Goal: Information Seeking & Learning: Learn about a topic

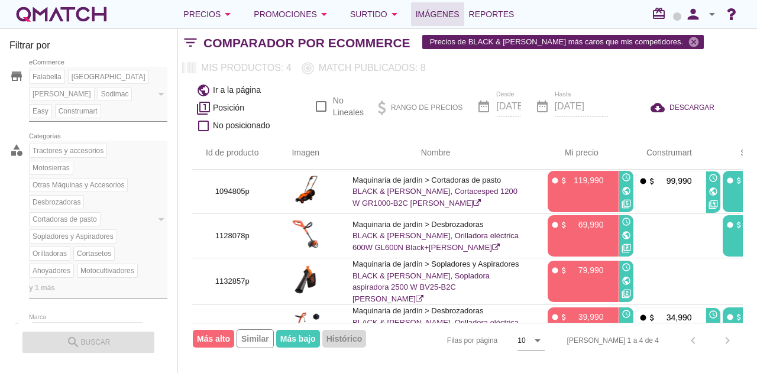
scroll to position [32, 240]
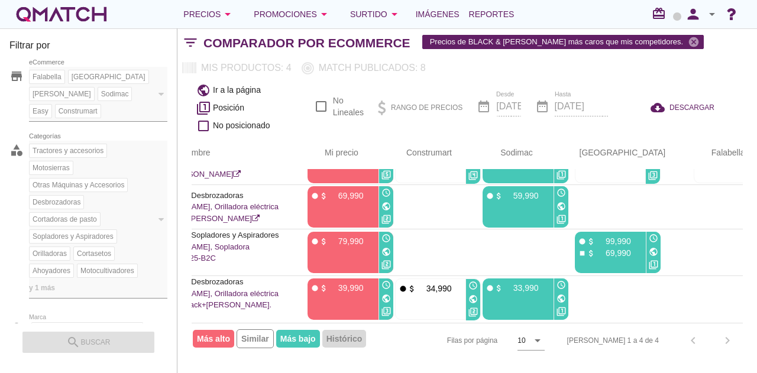
drag, startPoint x: 428, startPoint y: 311, endPoint x: 357, endPoint y: 318, distance: 71.2
click at [357, 318] on div "Id de producto Imagen Nombre arrow_upward Mi precio arrow_upward Construmart ar…" at bounding box center [467, 230] width 551 height 186
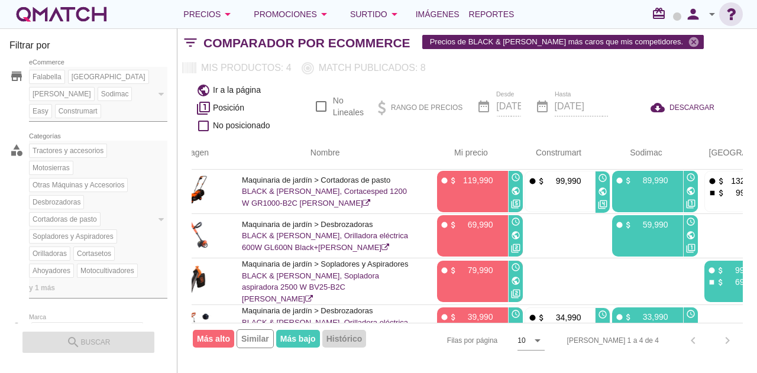
scroll to position [0, 111]
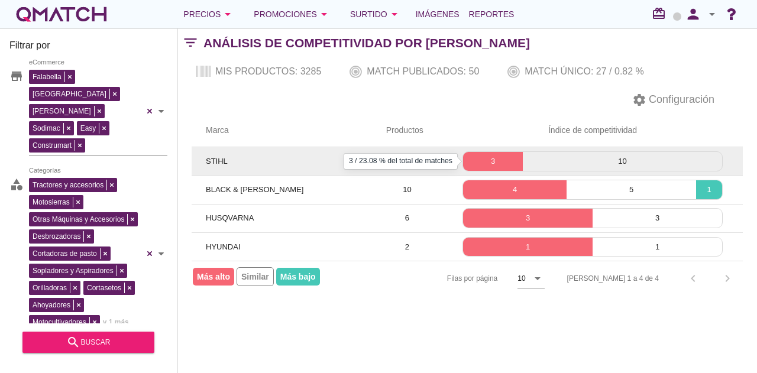
click at [483, 155] on p "3" at bounding box center [493, 161] width 60 height 12
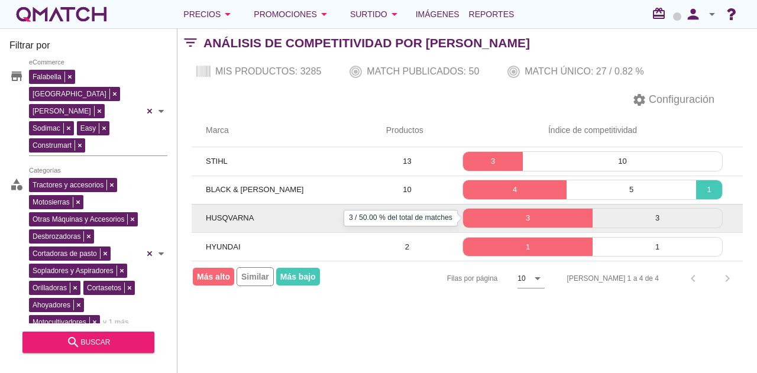
click at [501, 220] on p "3" at bounding box center [527, 218] width 129 height 12
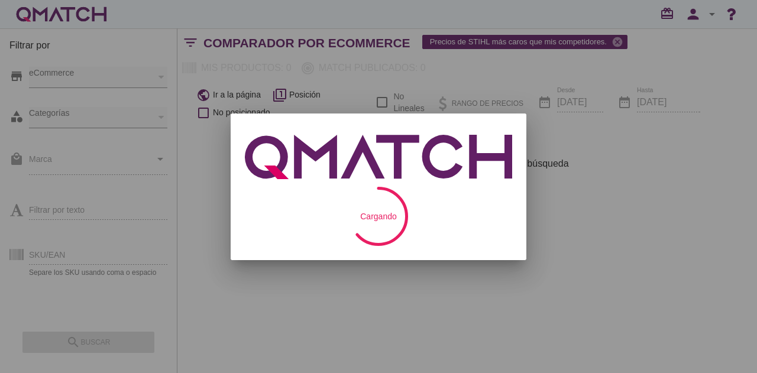
checkbox input "false"
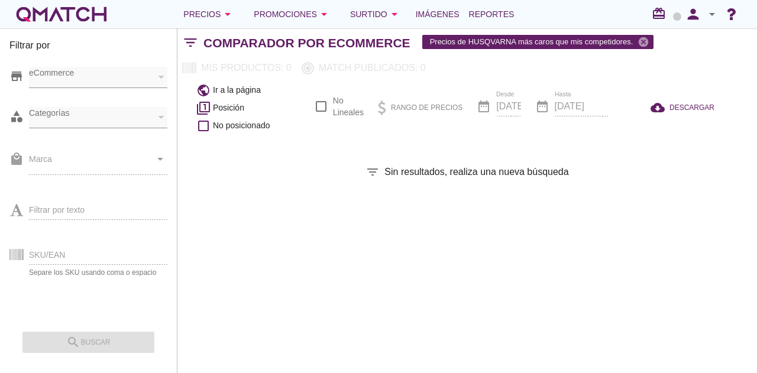
checkbox input "false"
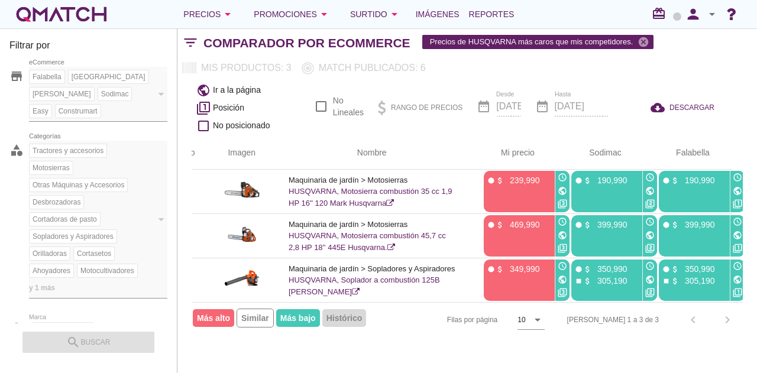
scroll to position [0, 64]
